Goal: Complete application form

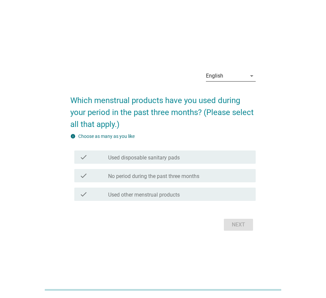
click at [234, 81] on div "English" at bounding box center [226, 76] width 40 height 11
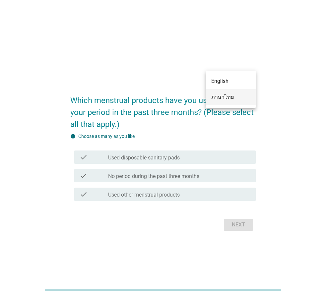
click at [232, 96] on div "ภาษาไทย" at bounding box center [230, 97] width 39 height 8
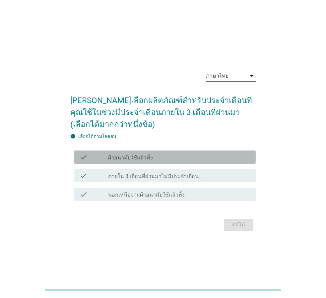
click at [172, 158] on div "check_box_outline_blank ผ้าอนามัยใช้แล้วทิ้ง" at bounding box center [179, 157] width 142 height 8
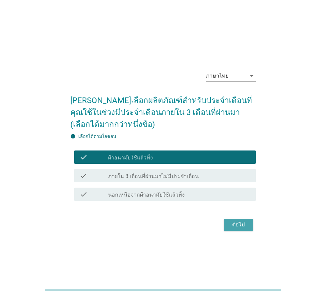
click at [230, 222] on div "ต่อไป" at bounding box center [238, 225] width 19 height 8
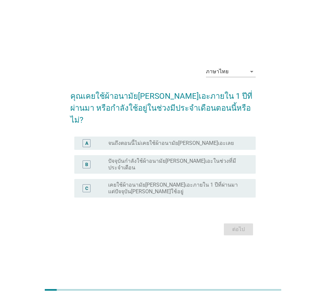
click at [175, 158] on label "ปัจจุบันกำลังใช้ผ้าอนามัย[PERSON_NAME]เอะในช่วงที่มีประจำเดือน" at bounding box center [176, 164] width 137 height 13
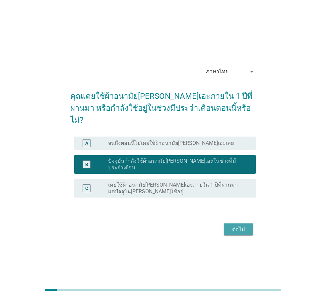
click at [241, 225] on div "ต่อไป" at bounding box center [238, 229] width 19 height 8
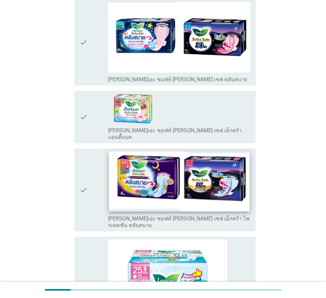
scroll to position [796, 0]
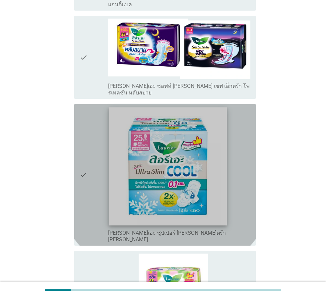
click at [197, 136] on img at bounding box center [168, 166] width 118 height 118
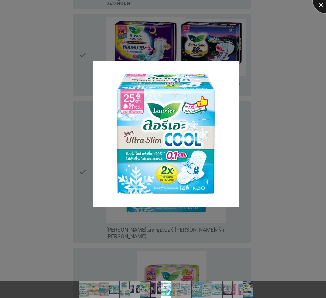
click at [320, 5] on div at bounding box center [326, 0] width 27 height 27
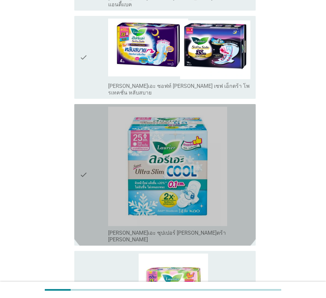
click at [89, 114] on div "check" at bounding box center [94, 175] width 29 height 136
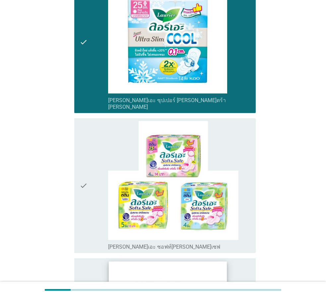
scroll to position [1094, 0]
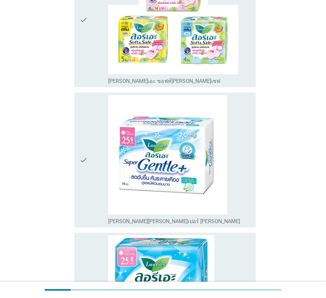
click at [89, 107] on div "check" at bounding box center [94, 160] width 29 height 130
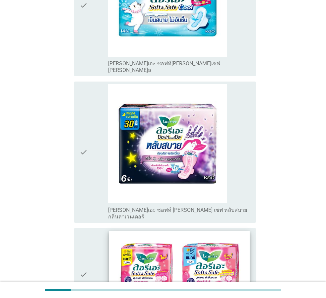
scroll to position [1730, 0]
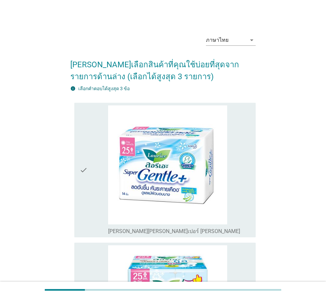
click at [90, 172] on div "check" at bounding box center [94, 170] width 29 height 130
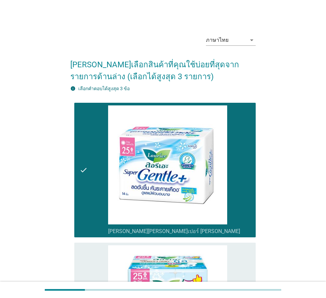
scroll to position [166, 0]
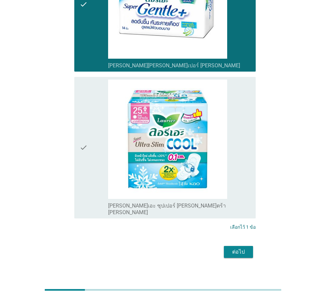
click at [88, 153] on div "check" at bounding box center [94, 148] width 29 height 136
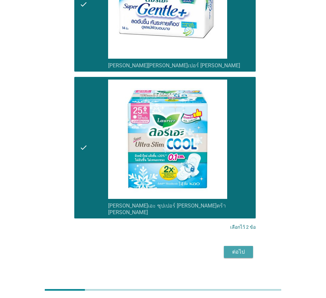
click at [236, 248] on div "ต่อไป" at bounding box center [238, 252] width 19 height 8
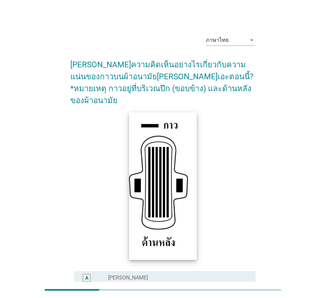
scroll to position [97, 0]
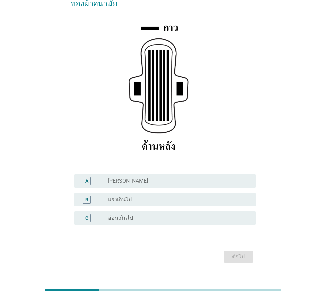
click at [152, 178] on div "radio_button_unchecked [PERSON_NAME]" at bounding box center [176, 181] width 137 height 7
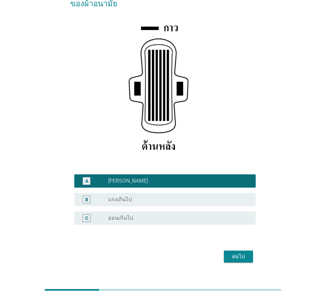
click at [231, 253] on div "ต่อไป" at bounding box center [238, 257] width 19 height 8
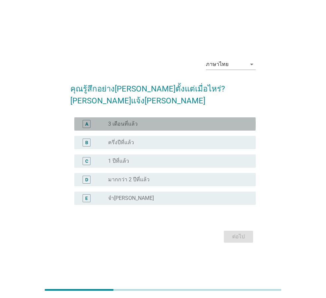
click at [138, 121] on div "radio_button_unchecked 3 เดือนที่แล้ว" at bounding box center [176, 124] width 137 height 7
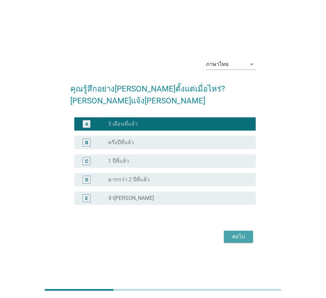
click at [239, 233] on div "ต่อไป" at bounding box center [238, 237] width 19 height 8
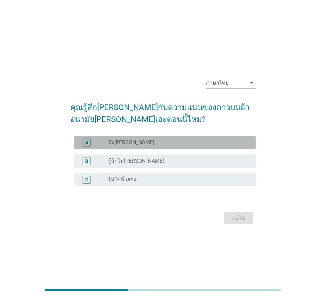
click at [163, 146] on div "radio_button_unchecked พึง[PERSON_NAME]" at bounding box center [176, 142] width 137 height 7
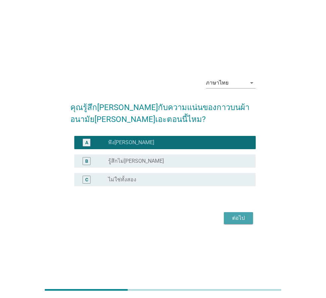
click at [244, 221] on div "ต่อไป" at bounding box center [238, 218] width 19 height 8
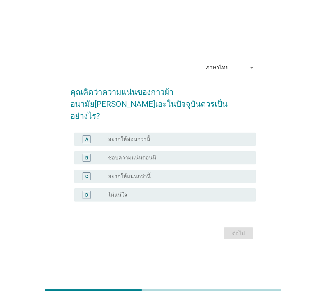
click at [169, 133] on div "A radio_button_unchecked อยากให้อ่อนกว่านี้" at bounding box center [164, 139] width 181 height 13
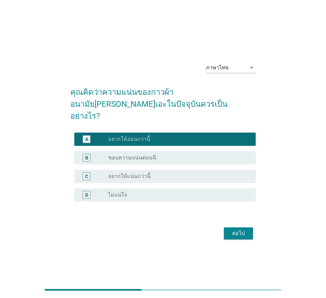
click at [170, 155] on div "radio_button_unchecked ชอบความแน่นตอนนี" at bounding box center [179, 158] width 142 height 8
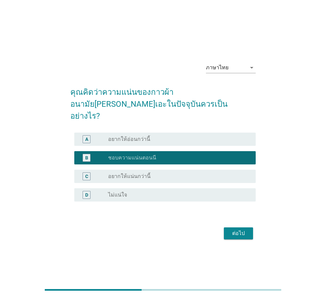
click at [244, 231] on button "ต่อไป" at bounding box center [238, 233] width 29 height 12
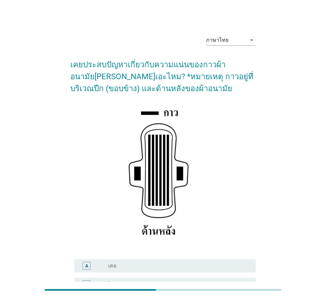
scroll to position [78, 0]
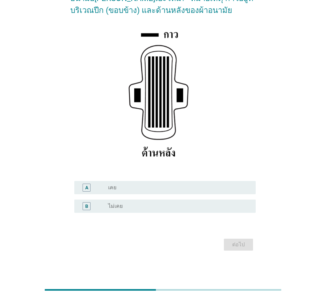
click at [156, 190] on div "radio_button_unchecked เคย" at bounding box center [176, 187] width 137 height 7
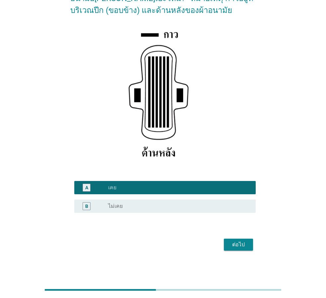
click at [159, 204] on div "radio_button_unchecked ไม่เคย" at bounding box center [176, 206] width 137 height 7
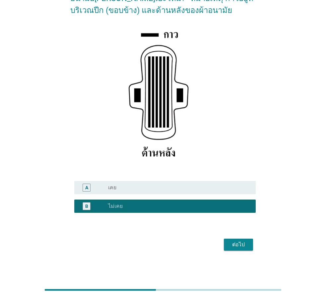
click at [241, 244] on div "ต่อไป" at bounding box center [238, 245] width 19 height 8
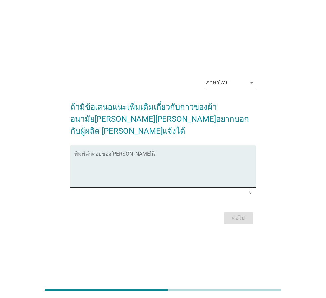
click at [177, 145] on div "พิมพ์คำตอบของ[PERSON_NAME]นี่" at bounding box center [164, 166] width 181 height 43
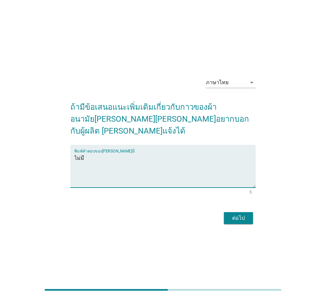
type textarea "ไม่มี"
click at [241, 215] on div "ต่อไป" at bounding box center [238, 218] width 19 height 8
